Goal: Information Seeking & Learning: Learn about a topic

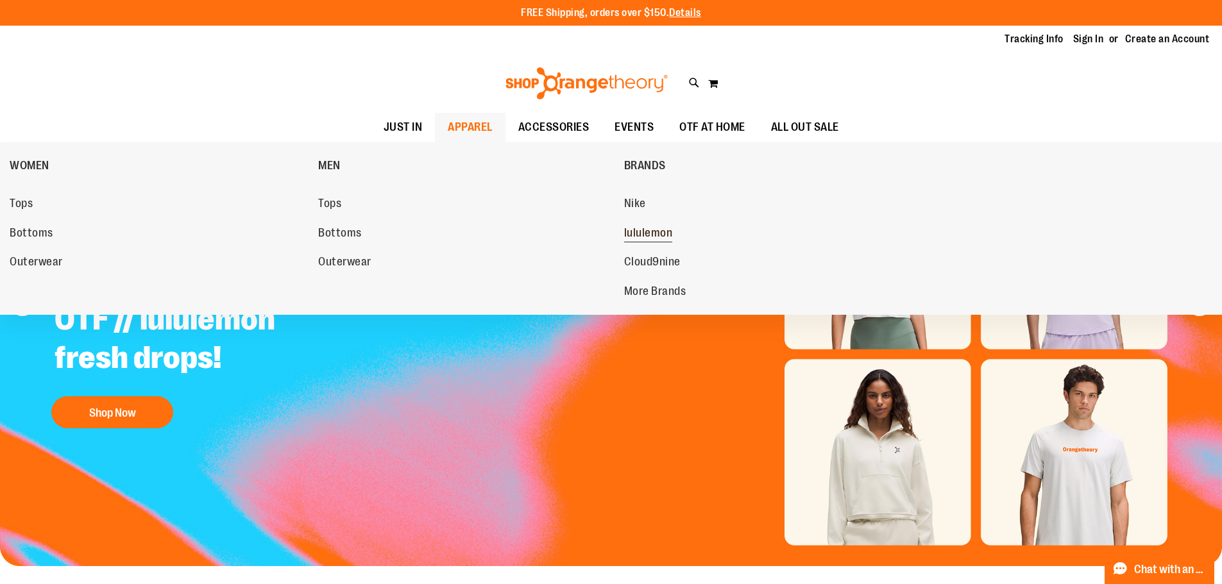
click at [645, 242] on link "lululemon" at bounding box center [772, 233] width 296 height 23
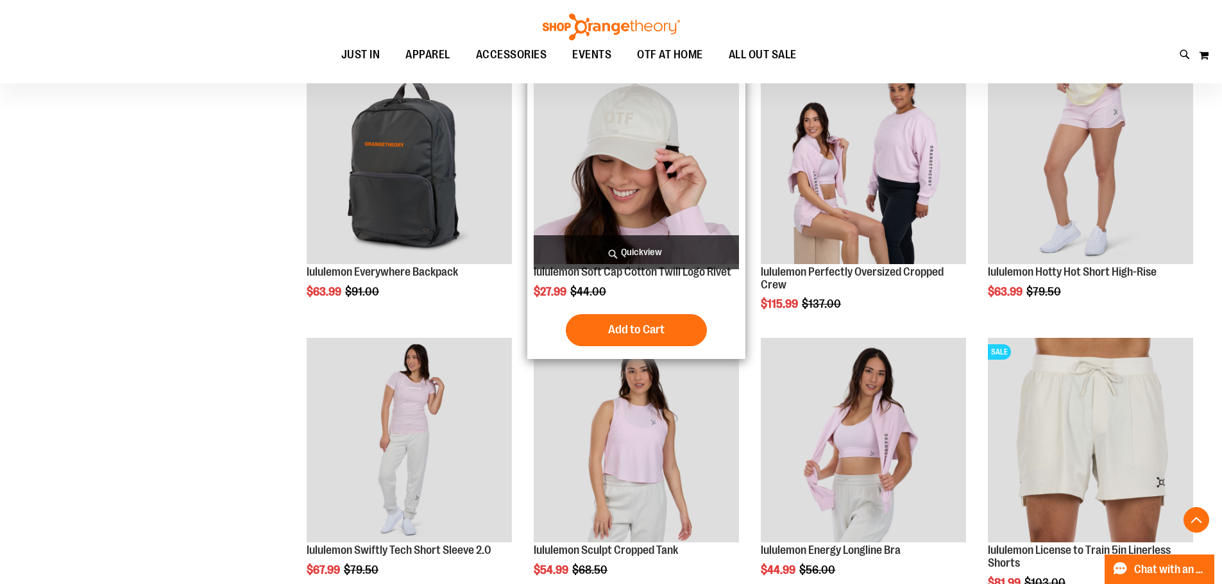
scroll to position [1346, 0]
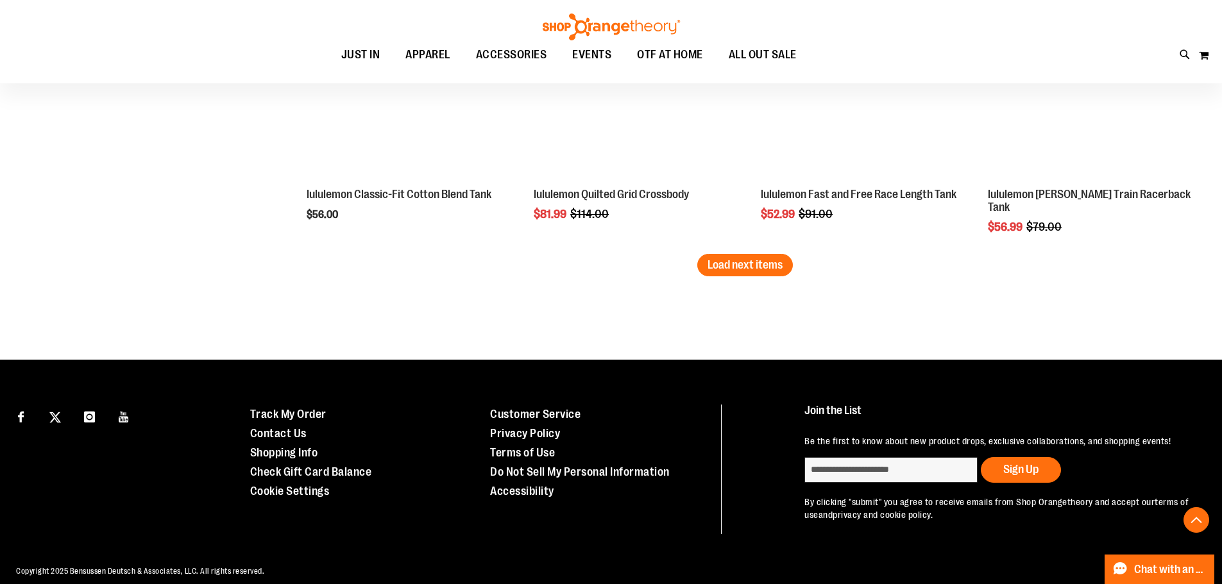
scroll to position [2537, 0]
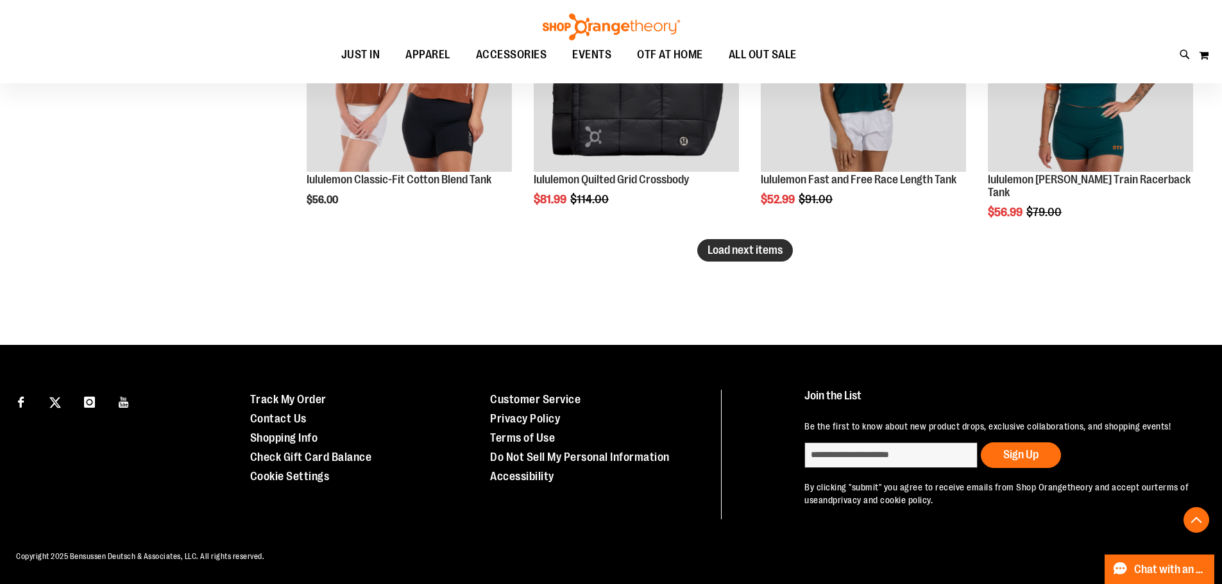
click at [790, 244] on button "Load next items" at bounding box center [745, 250] width 96 height 22
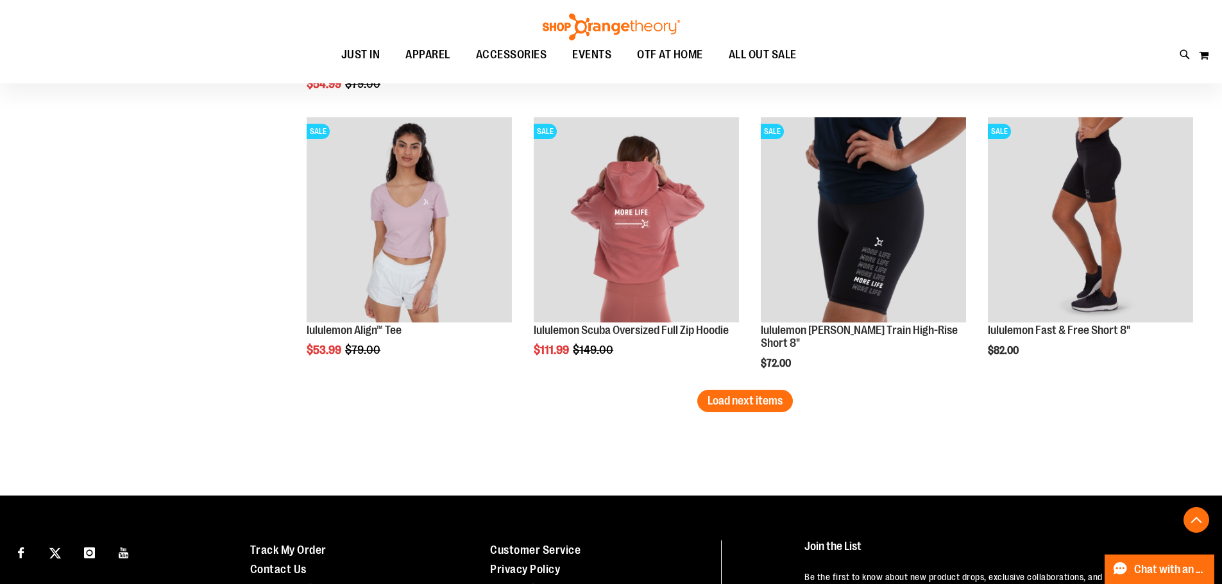
scroll to position [3373, 0]
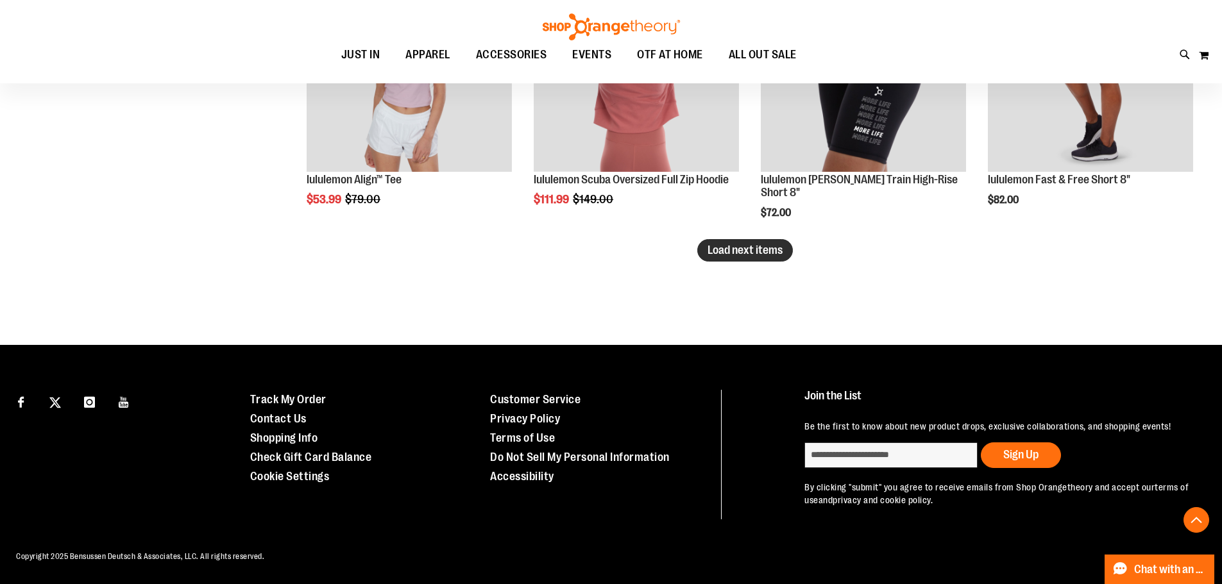
click at [763, 244] on span "Load next items" at bounding box center [744, 250] width 75 height 13
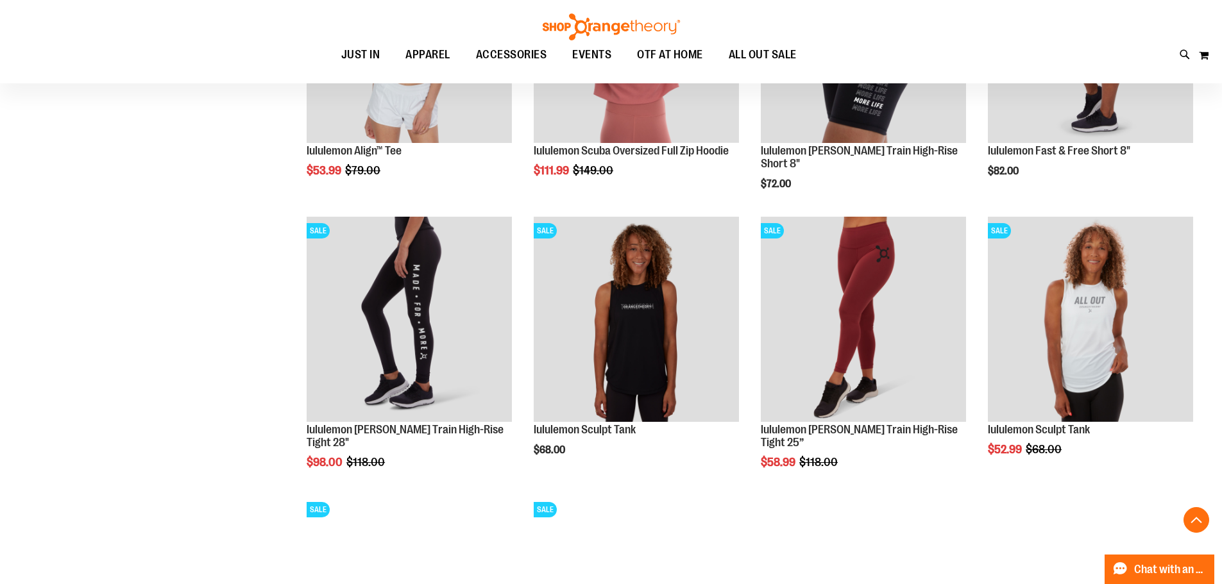
scroll to position [3373, 0]
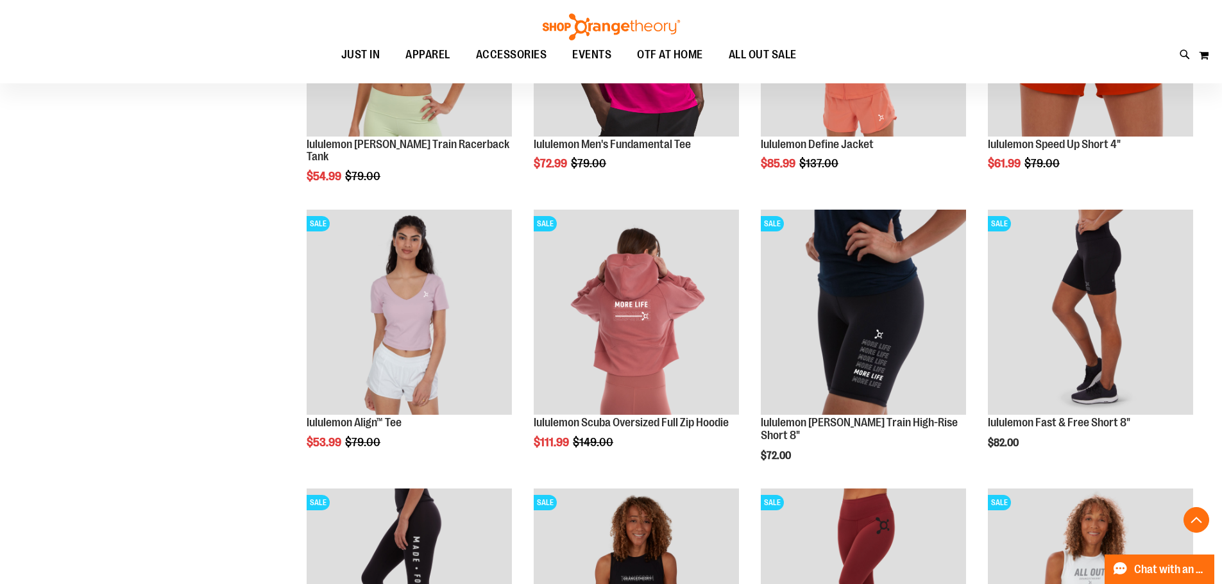
scroll to position [3116, 0]
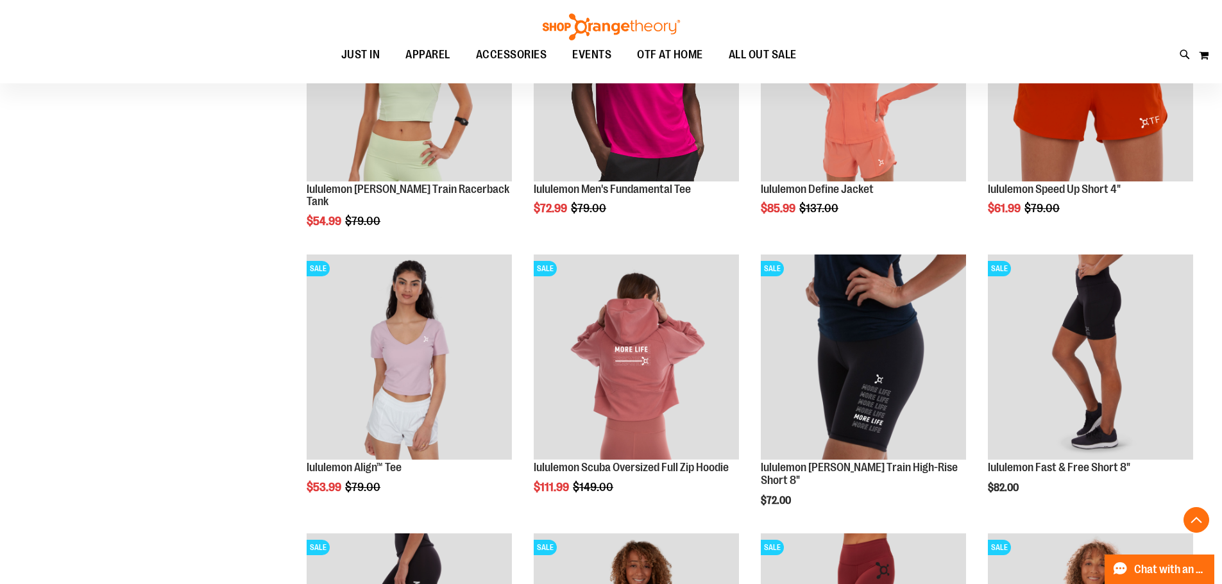
scroll to position [2988, 0]
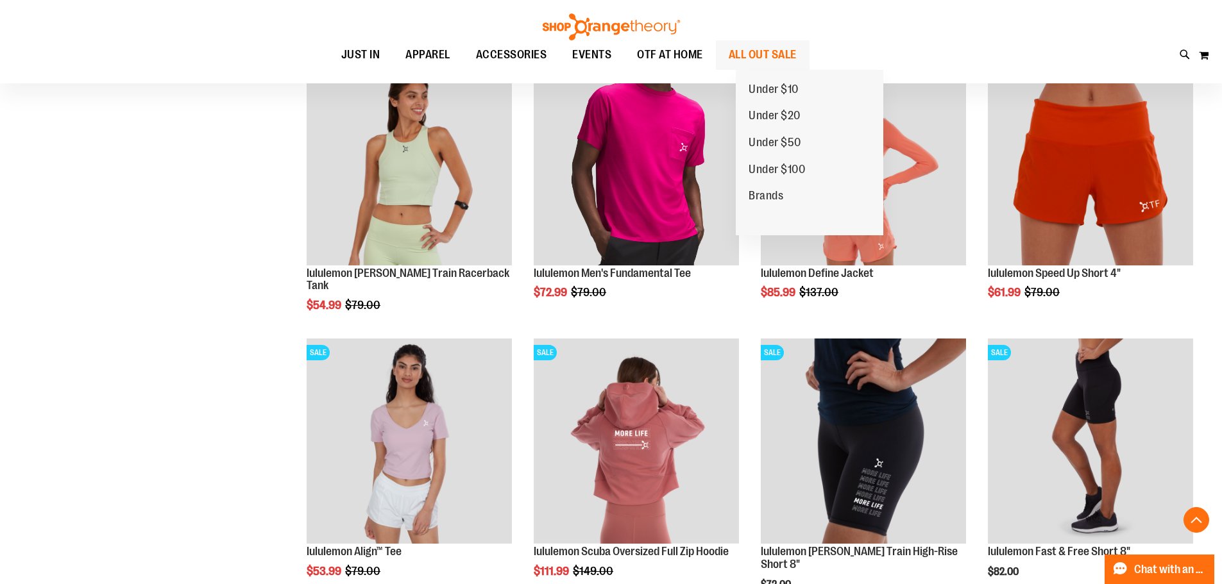
click at [770, 59] on span "ALL OUT SALE" at bounding box center [762, 54] width 68 height 29
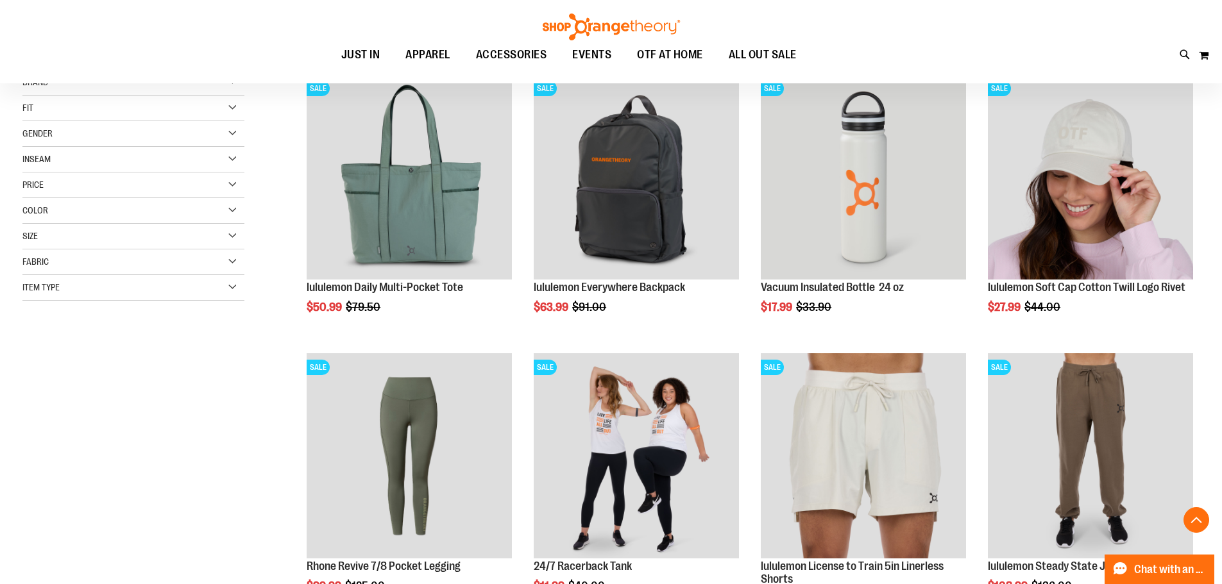
scroll to position [320, 0]
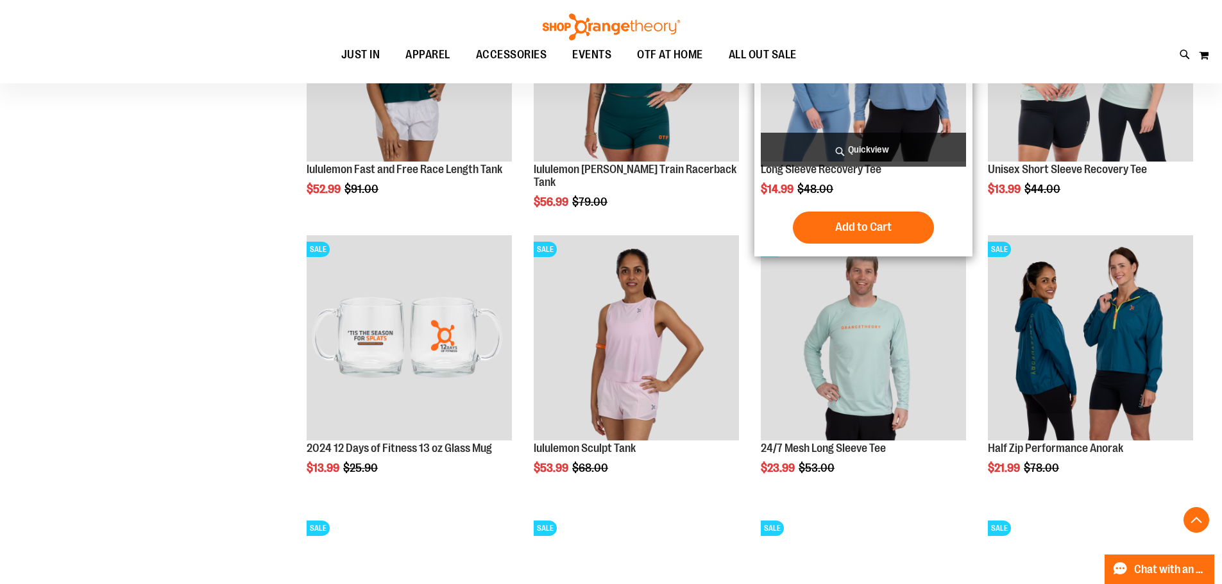
scroll to position [1154, 0]
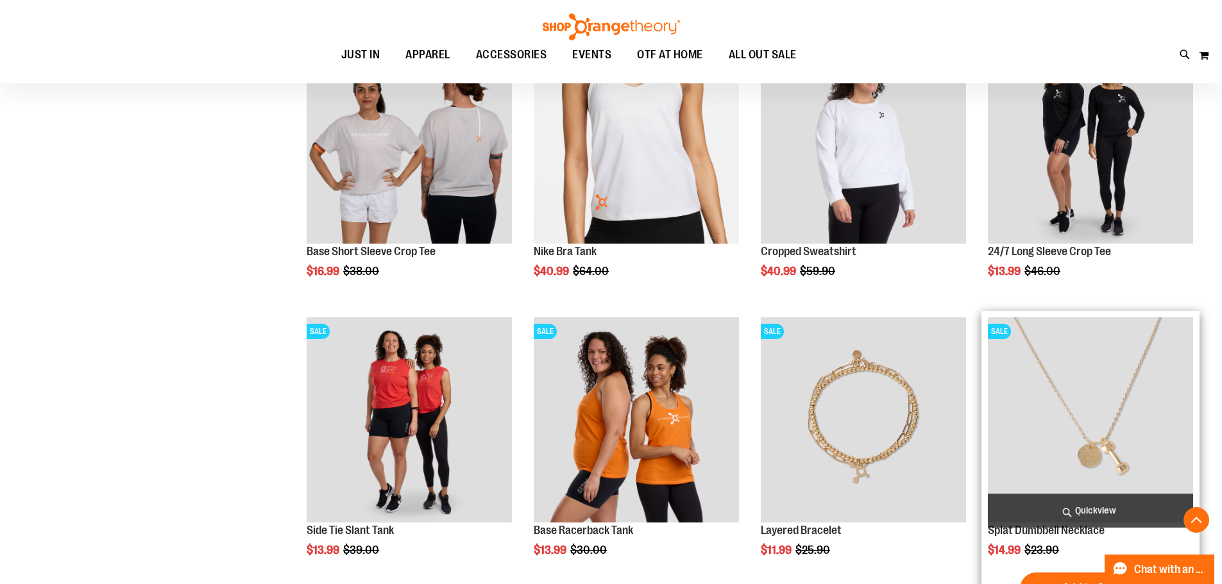
scroll to position [2076, 0]
